Goal: Book appointment/travel/reservation

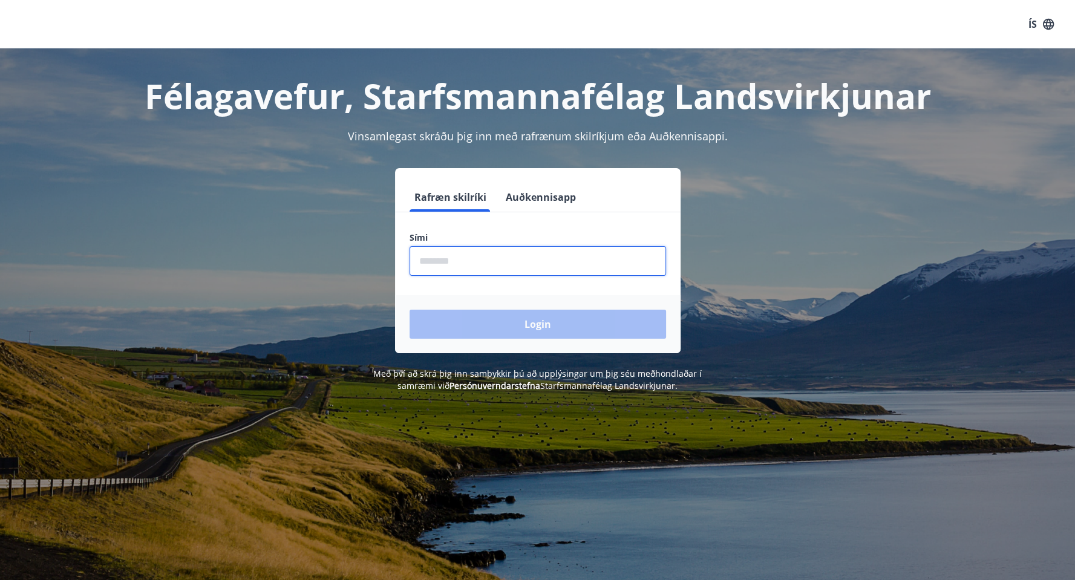
click at [464, 261] on input "phone" at bounding box center [537, 261] width 256 height 30
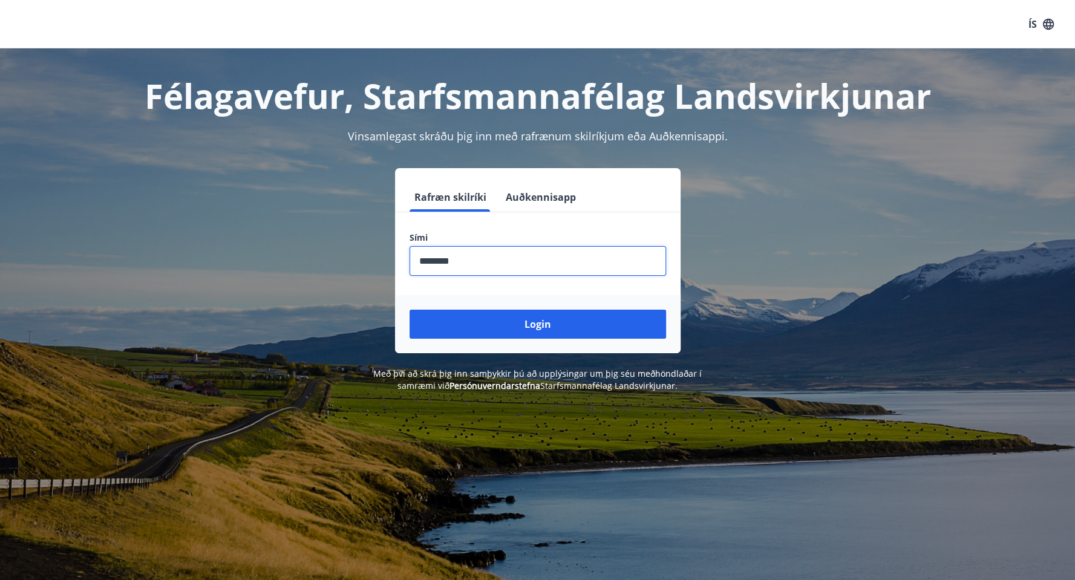
type input "********"
click at [409, 310] on button "Login" at bounding box center [537, 324] width 256 height 29
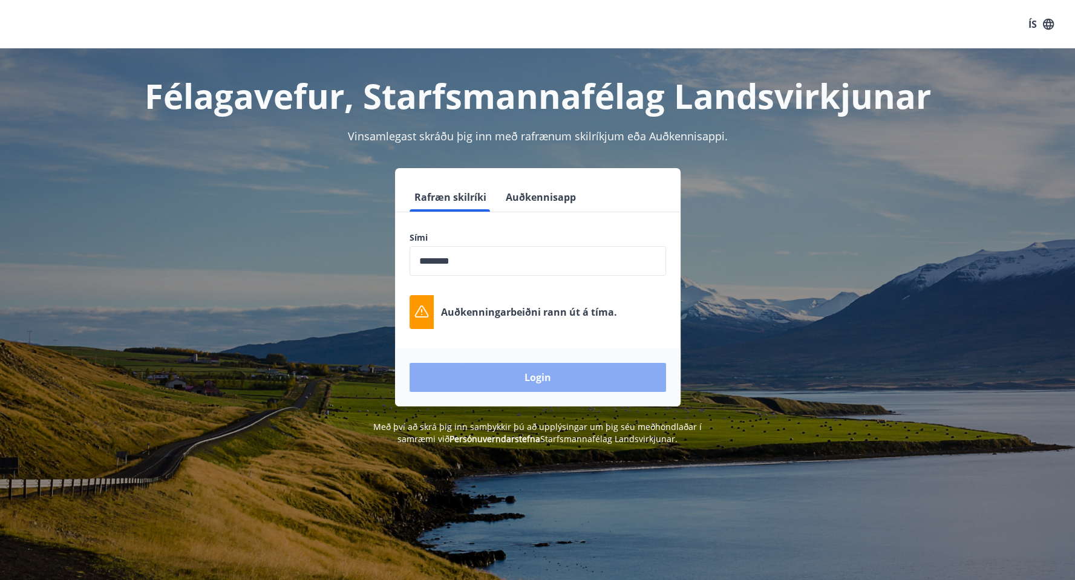
click at [544, 374] on button "Login" at bounding box center [537, 377] width 256 height 29
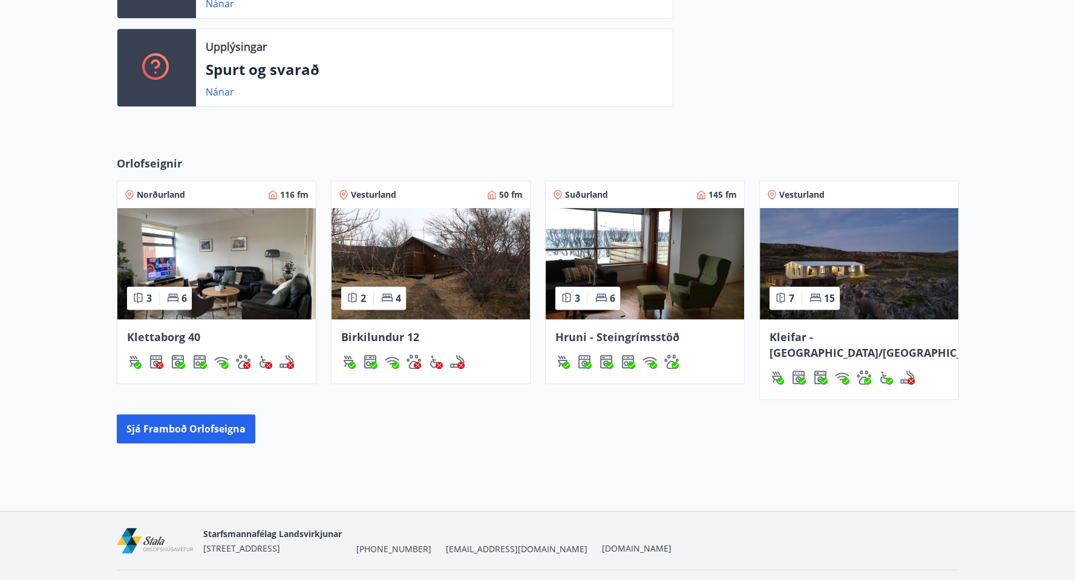
scroll to position [416, 0]
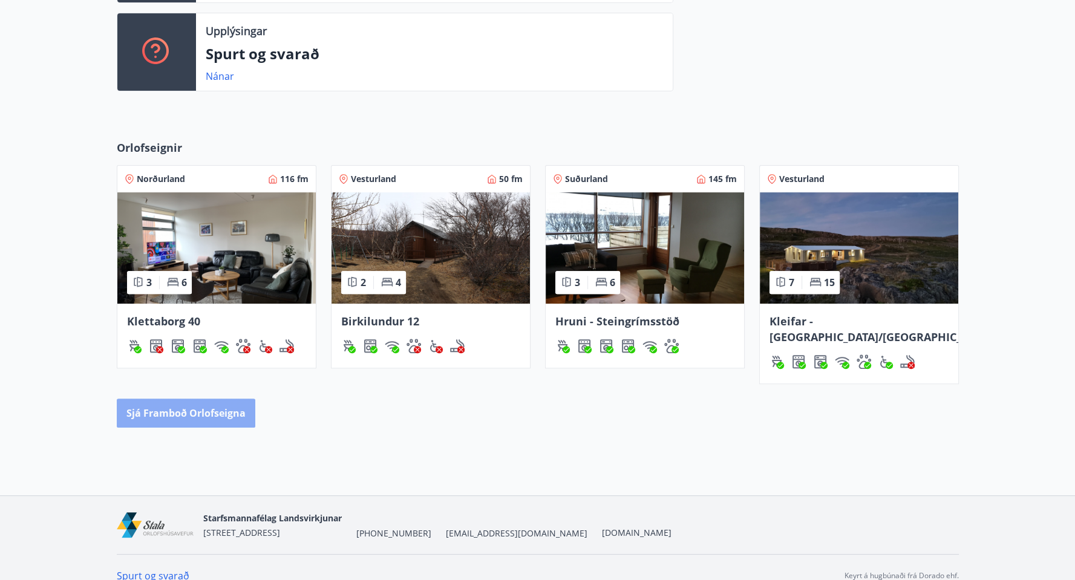
click at [202, 399] on button "Sjá framboð orlofseigna" at bounding box center [186, 413] width 139 height 29
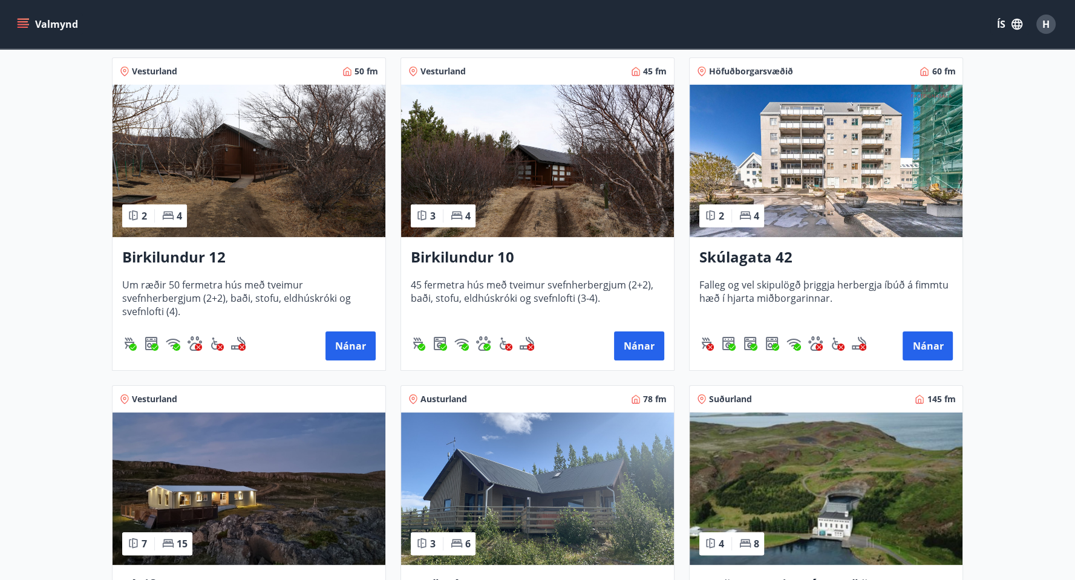
scroll to position [145, 0]
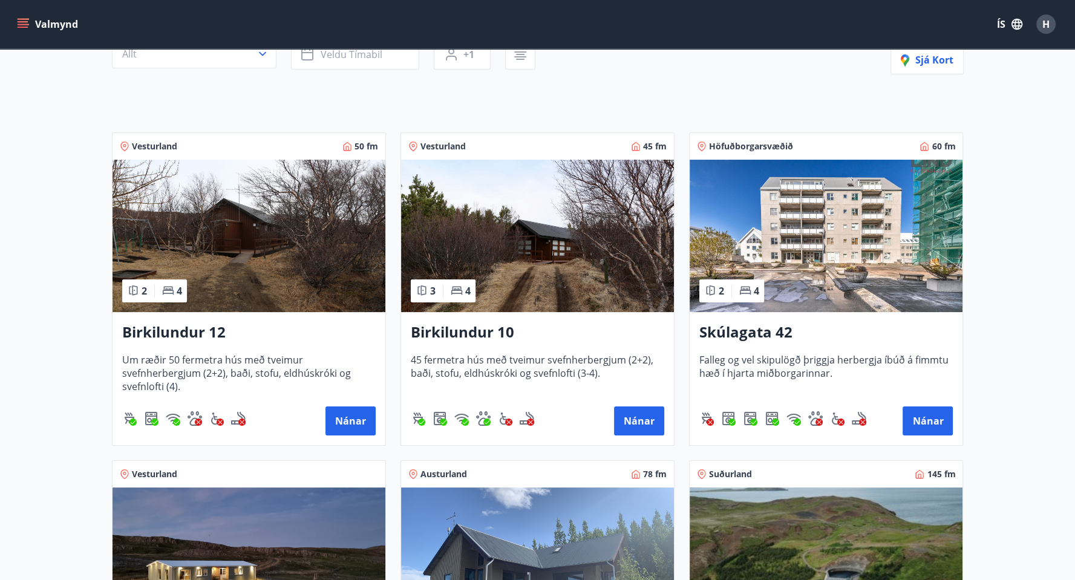
click at [793, 236] on img at bounding box center [825, 236] width 273 height 152
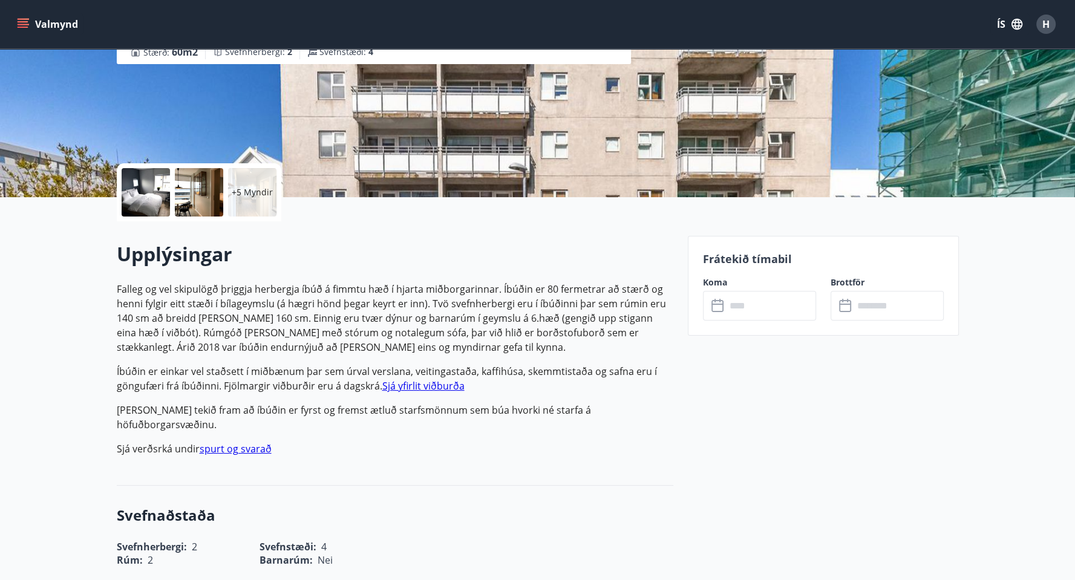
scroll to position [194, 0]
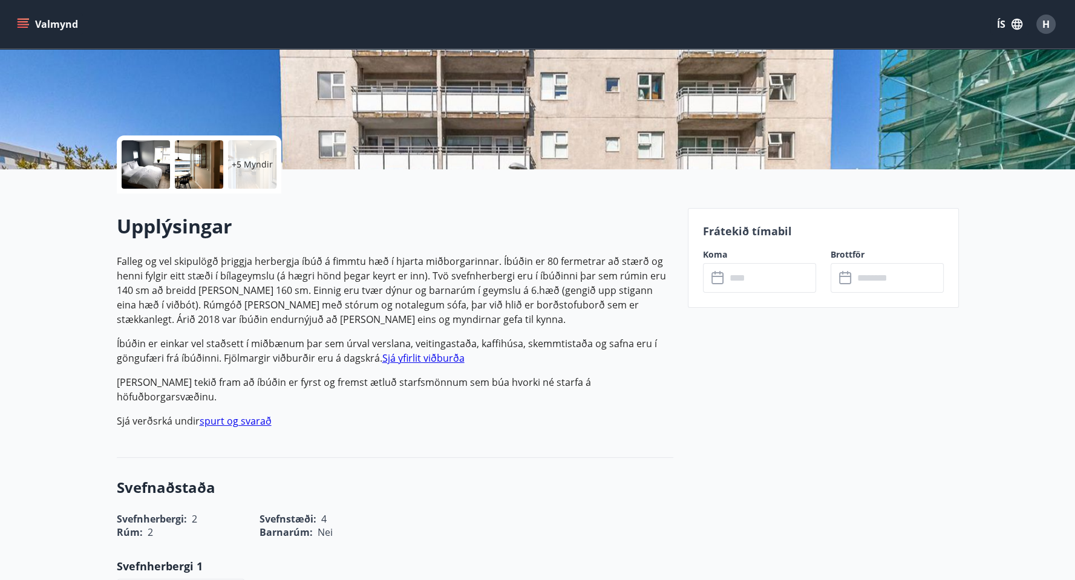
click at [722, 277] on icon at bounding box center [717, 278] width 12 height 12
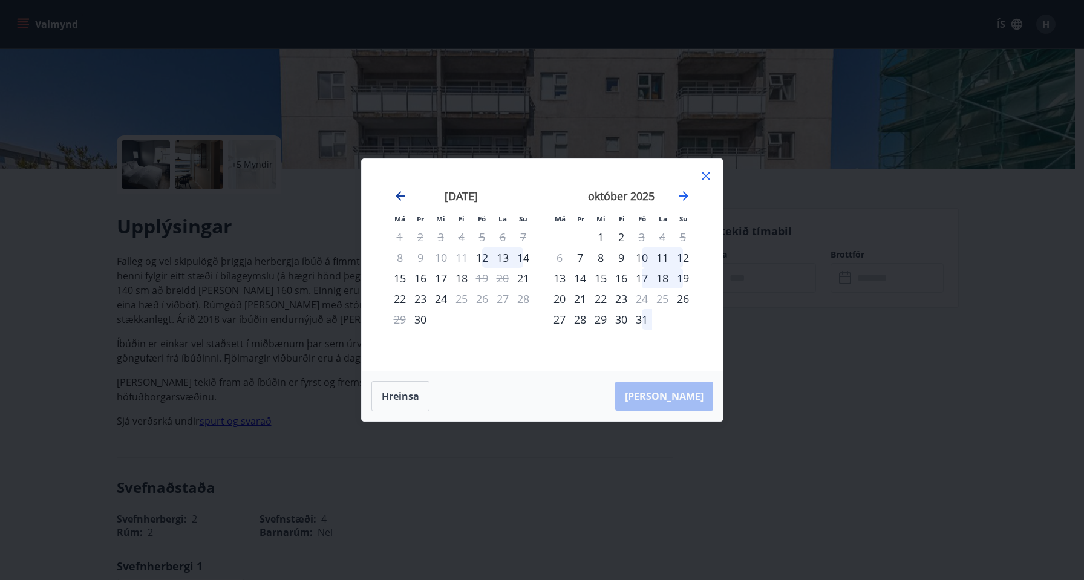
click at [394, 193] on icon "Move backward to switch to the previous month." at bounding box center [400, 196] width 15 height 15
click at [559, 275] on div "15" at bounding box center [559, 278] width 21 height 21
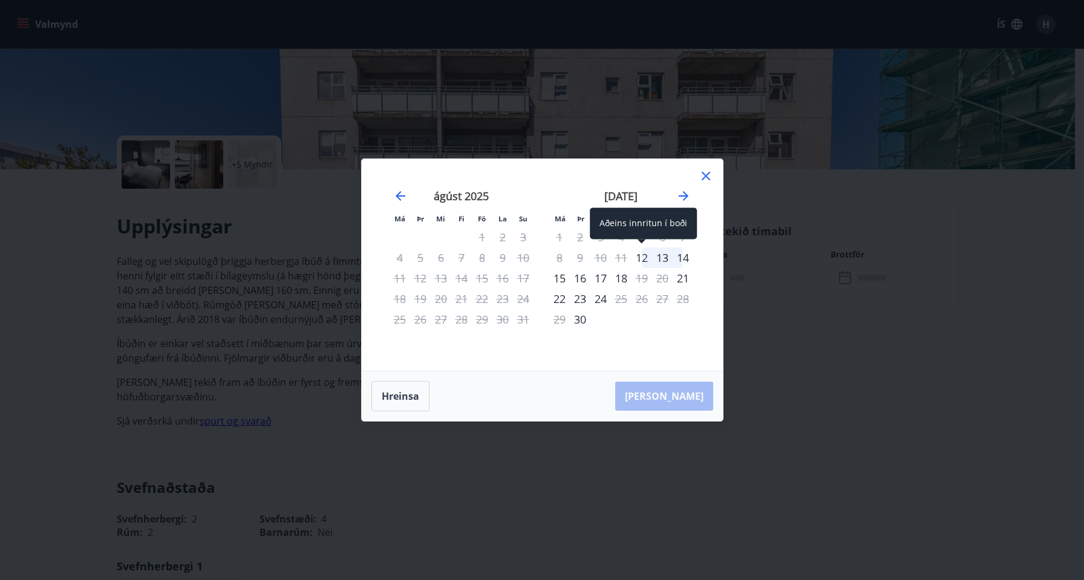
click at [640, 258] on div "12" at bounding box center [641, 257] width 21 height 21
click at [663, 262] on div "13" at bounding box center [662, 257] width 21 height 21
click at [685, 262] on div "14" at bounding box center [683, 257] width 21 height 21
click at [682, 280] on div "21" at bounding box center [683, 278] width 21 height 21
click at [559, 276] on div "15" at bounding box center [559, 278] width 21 height 21
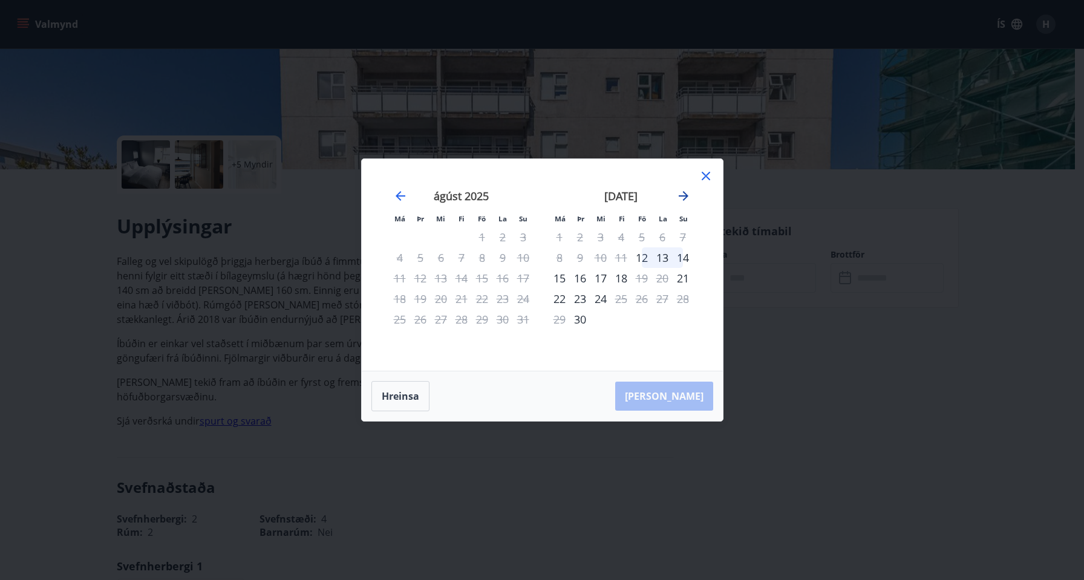
click at [689, 193] on icon "Move forward to switch to the next month." at bounding box center [683, 196] width 15 height 15
click at [706, 168] on div "Má Þr Mi Fi Fö La Su Má Þr Mi Fi Fö La Su ágúst 2025 1 2 3 4 5 6 7 8 9 10 11 12…" at bounding box center [542, 265] width 361 height 212
click at [699, 182] on div at bounding box center [706, 178] width 15 height 18
click at [706, 180] on icon at bounding box center [706, 176] width 15 height 15
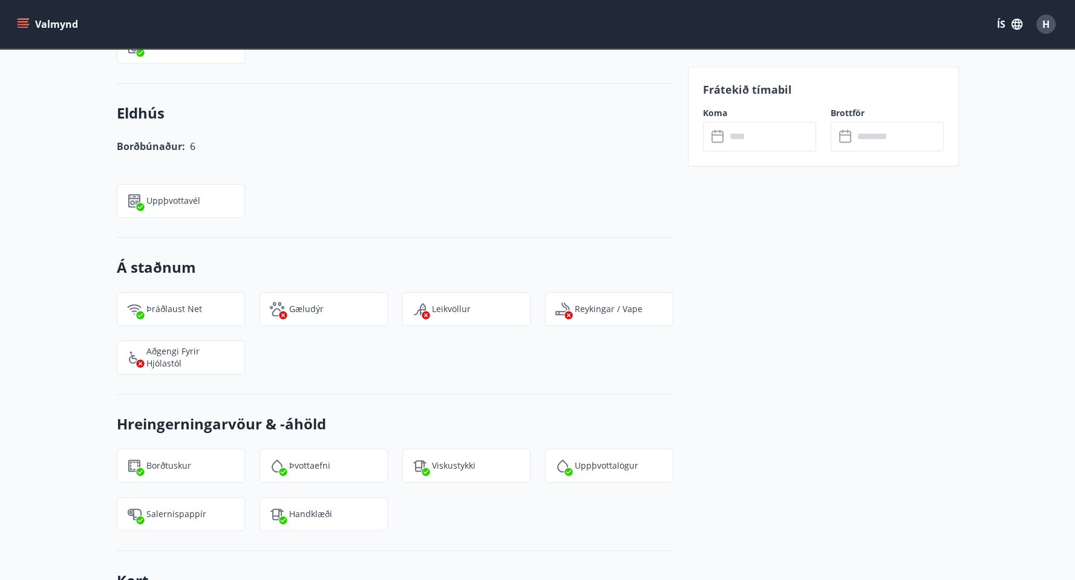
scroll to position [1113, 0]
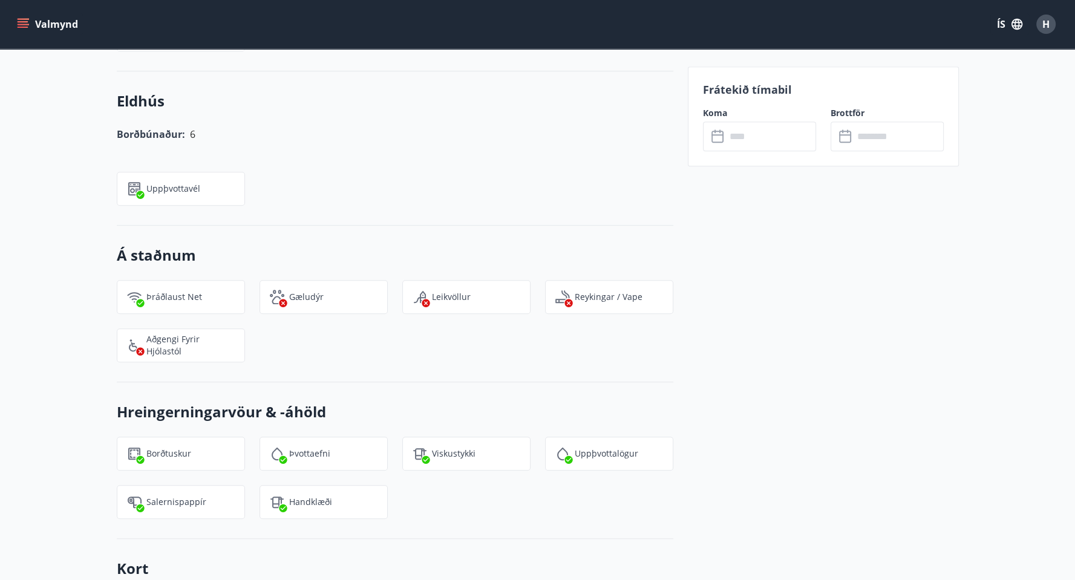
click at [848, 139] on icon at bounding box center [846, 136] width 15 height 15
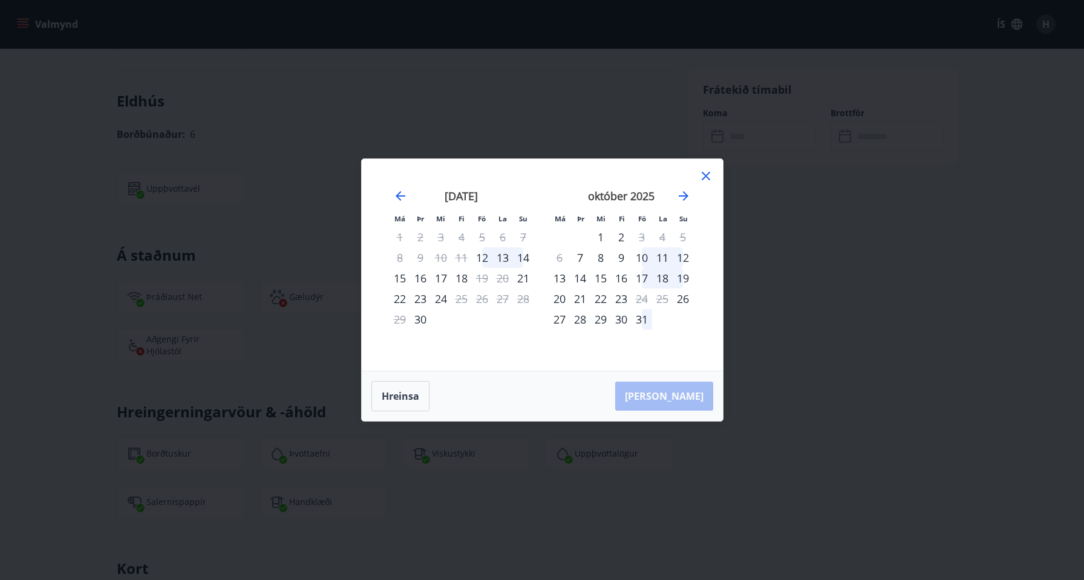
click at [704, 172] on icon at bounding box center [706, 176] width 15 height 15
